Goal: Check status: Check status

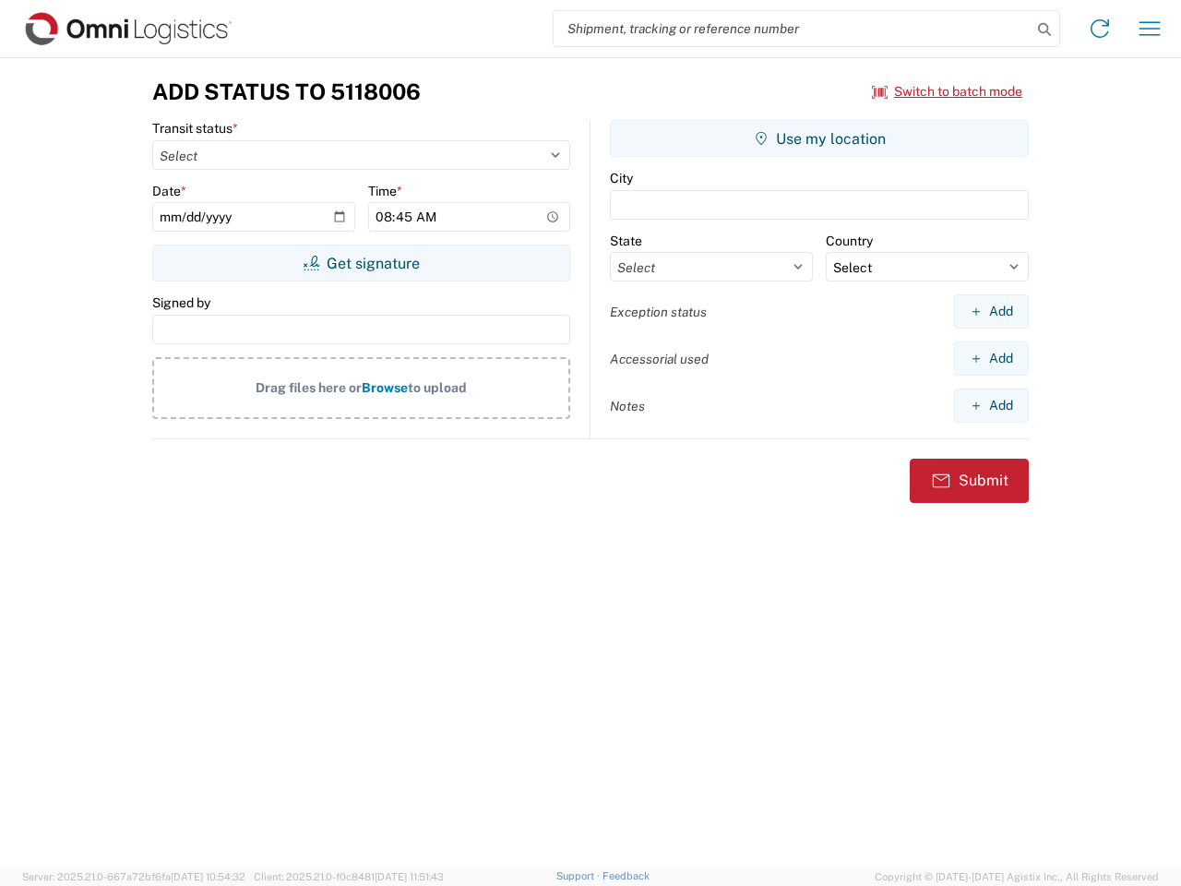
click at [792, 29] on input "search" at bounding box center [792, 28] width 478 height 35
click at [1044, 30] on icon at bounding box center [1044, 30] width 26 height 26
click at [1100, 29] on icon at bounding box center [1100, 29] width 30 height 30
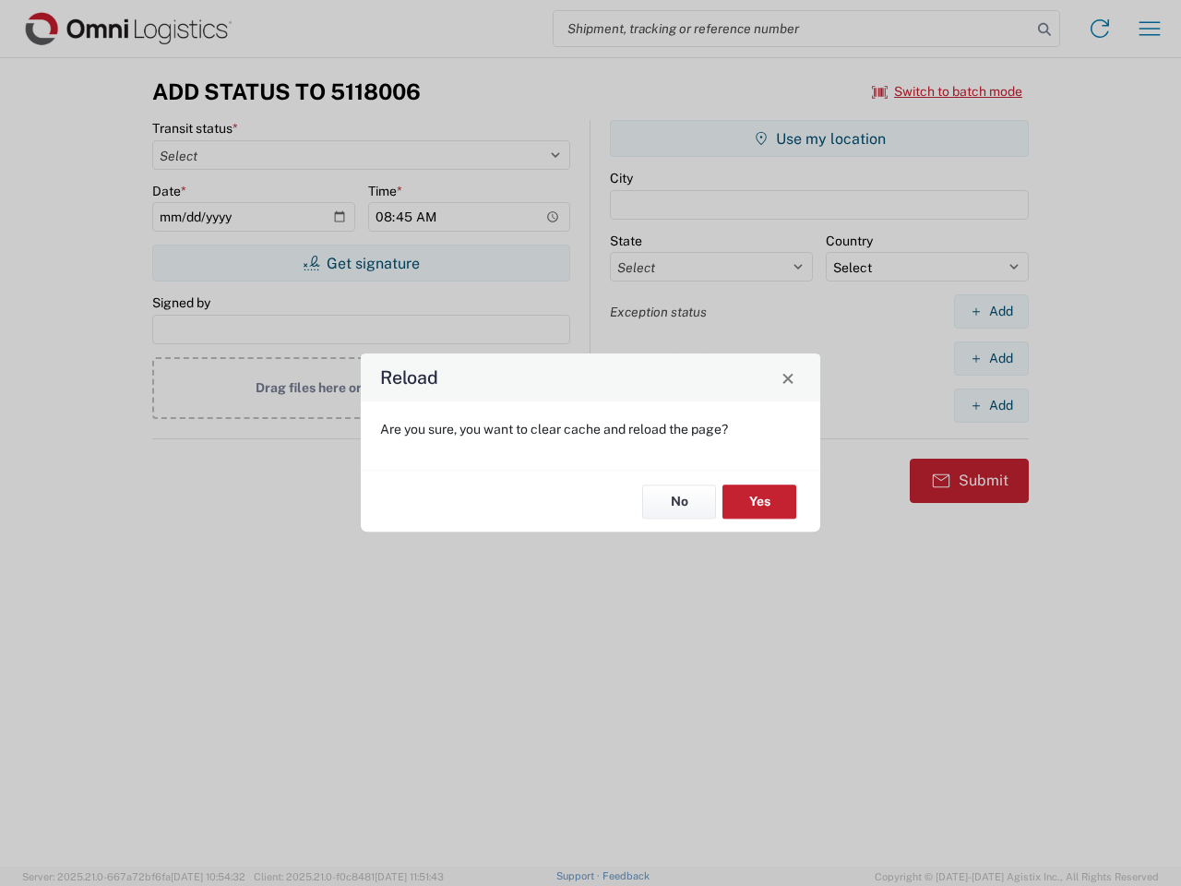
click at [947, 91] on div "Reload Are you sure, you want to clear cache and reload the page? No Yes" at bounding box center [590, 443] width 1181 height 886
click at [361, 263] on div "Reload Are you sure, you want to clear cache and reload the page? No Yes" at bounding box center [590, 443] width 1181 height 886
click at [819, 138] on div "Reload Are you sure, you want to clear cache and reload the page? No Yes" at bounding box center [590, 443] width 1181 height 886
click at [991, 311] on div "Reload Are you sure, you want to clear cache and reload the page? No Yes" at bounding box center [590, 443] width 1181 height 886
click at [991, 358] on div "Reload Are you sure, you want to clear cache and reload the page? No Yes" at bounding box center [590, 443] width 1181 height 886
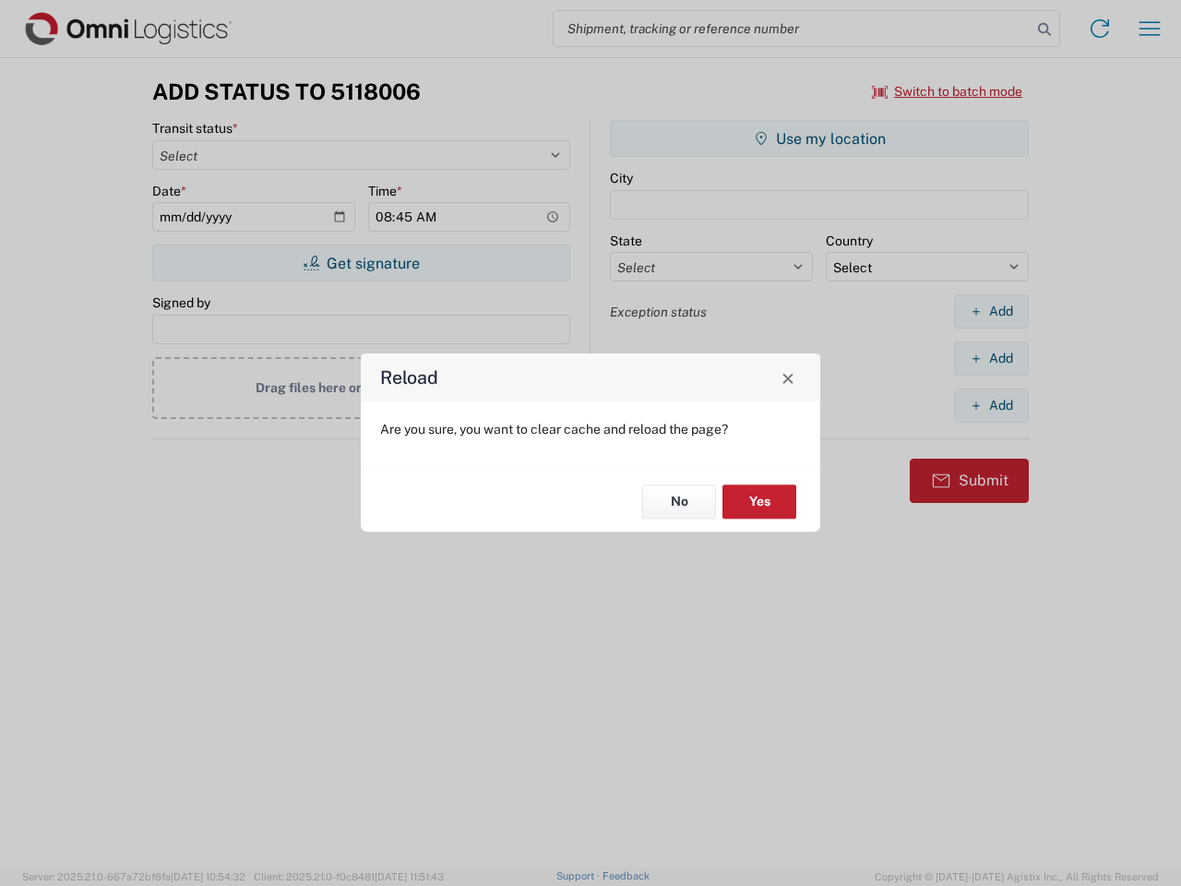
click at [991, 405] on div "Reload Are you sure, you want to clear cache and reload the page? No Yes" at bounding box center [590, 443] width 1181 height 886
